Goal: Find contact information: Find contact information

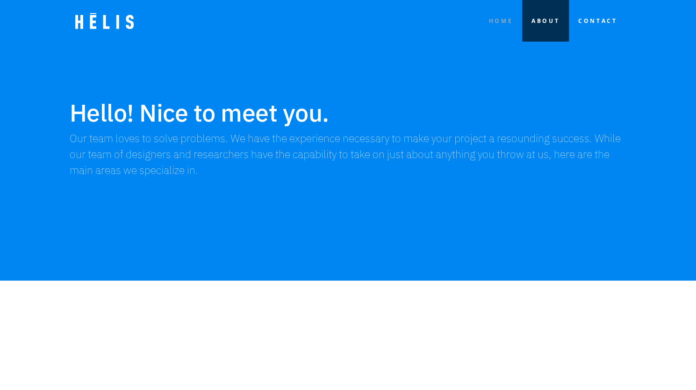
click at [493, 28] on link "HOME" at bounding box center [500, 21] width 43 height 42
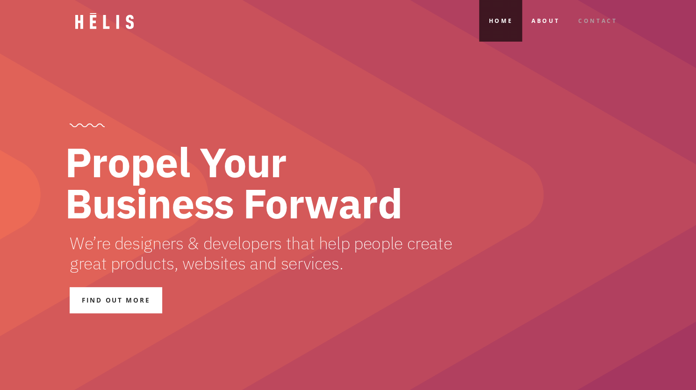
click at [601, 34] on link "Contact" at bounding box center [597, 21] width 57 height 42
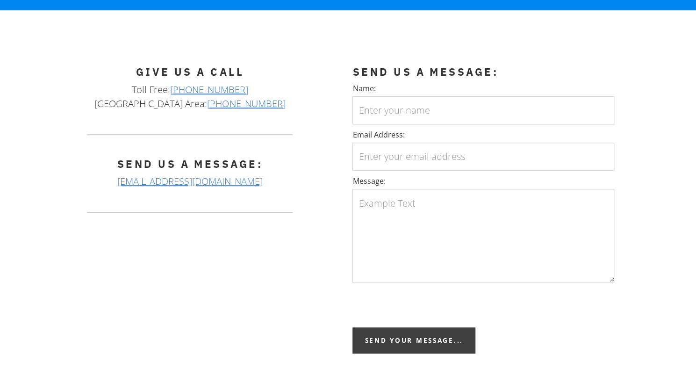
scroll to position [237, 0]
